Goal: Check status: Check status

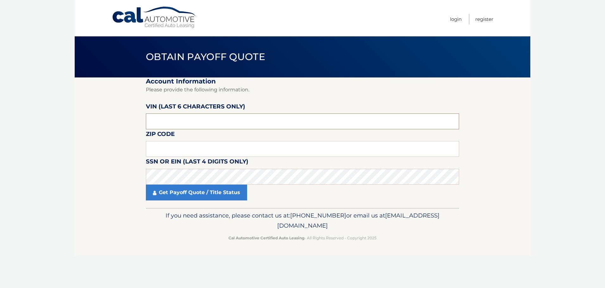
click at [167, 121] on input "text" at bounding box center [302, 122] width 313 height 16
type input "654107"
click at [187, 148] on input "text" at bounding box center [302, 149] width 313 height 16
type input "11710"
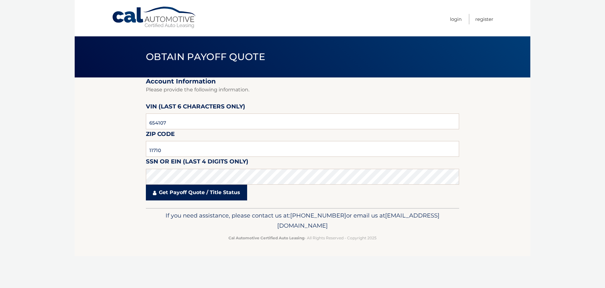
click at [182, 199] on link "Get Payoff Quote / Title Status" at bounding box center [196, 193] width 101 height 16
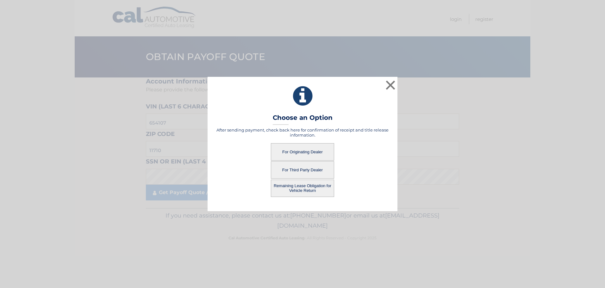
click at [306, 151] on button "For Originating Dealer" at bounding box center [302, 151] width 63 height 17
click at [306, 153] on button "For Originating Dealer" at bounding box center [302, 151] width 63 height 17
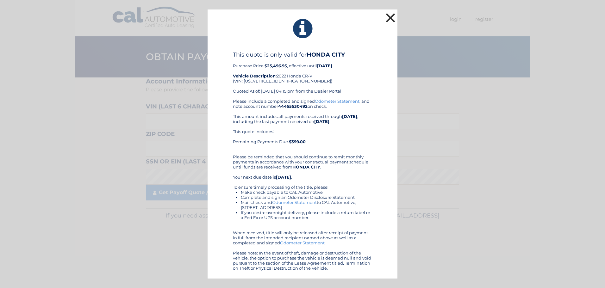
click at [393, 20] on button "×" at bounding box center [390, 17] width 13 height 13
